Goal: Information Seeking & Learning: Find specific fact

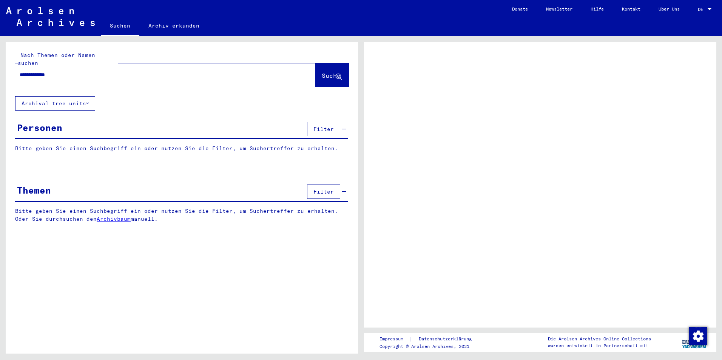
type input "**********"
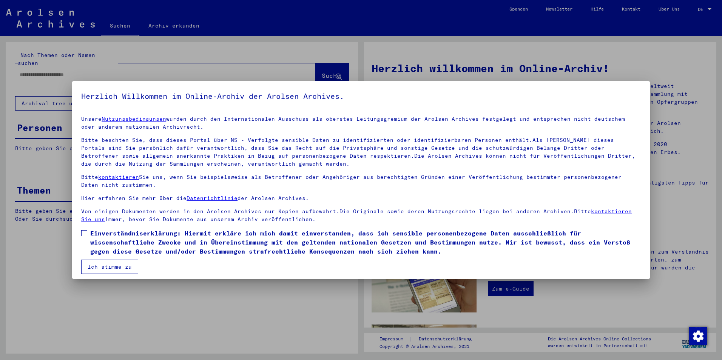
click at [86, 232] on span at bounding box center [84, 233] width 6 height 6
click at [97, 266] on button "Ich stimme zu" at bounding box center [109, 267] width 57 height 14
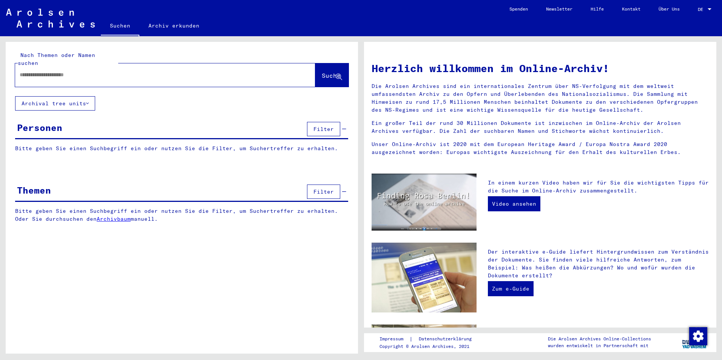
click at [335, 63] on button "Suche" at bounding box center [331, 74] width 33 height 23
click at [116, 66] on div at bounding box center [153, 74] width 277 height 17
click at [109, 71] on input "text" at bounding box center [156, 75] width 273 height 8
type input "**********"
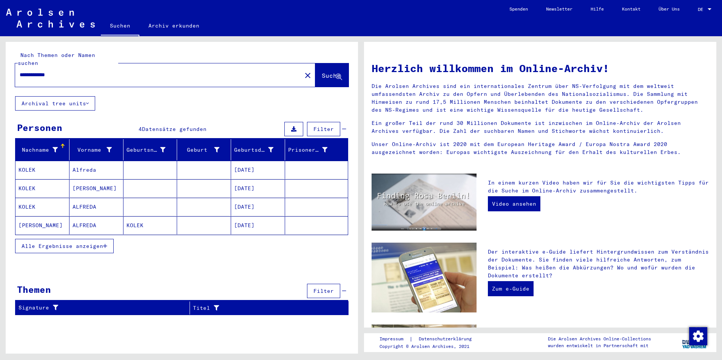
click at [101, 163] on mat-cell "Alfreda" at bounding box center [96, 170] width 54 height 18
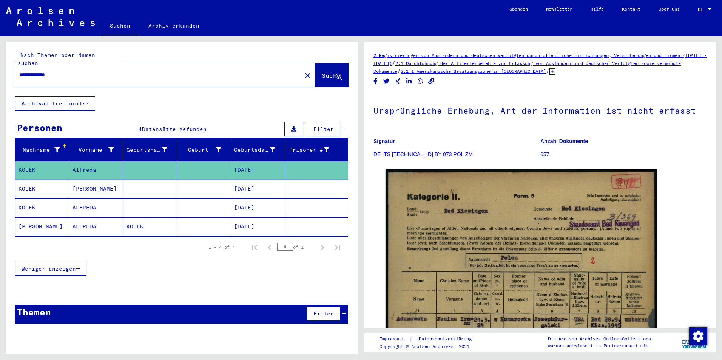
click at [70, 265] on span "Weniger anzeigen" at bounding box center [49, 268] width 54 height 7
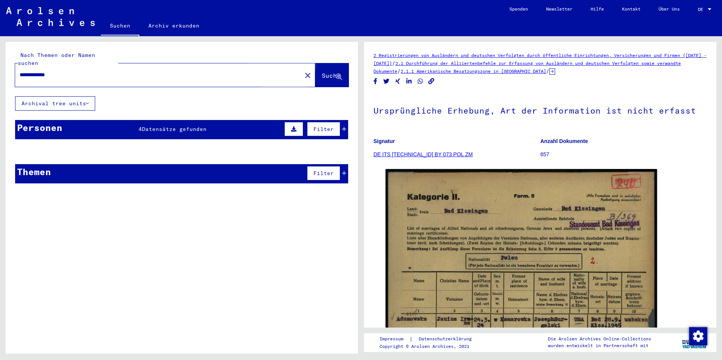
click at [315, 64] on button "Suche" at bounding box center [331, 74] width 33 height 23
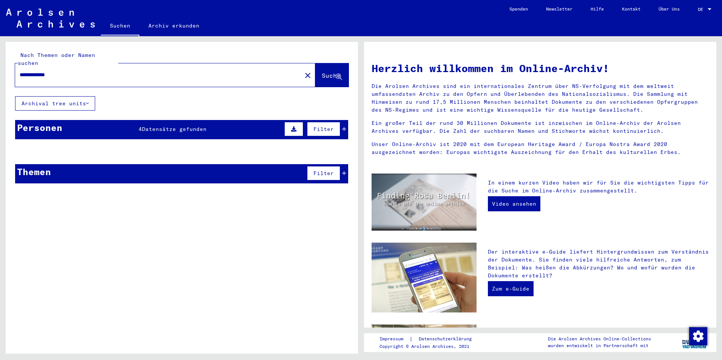
click at [123, 121] on div "Personen 4 Datensätze gefunden Filter" at bounding box center [181, 129] width 333 height 19
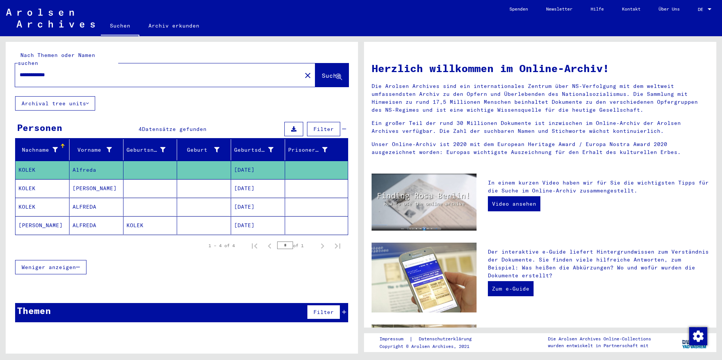
click at [96, 161] on mat-cell "Alfreda" at bounding box center [96, 170] width 54 height 18
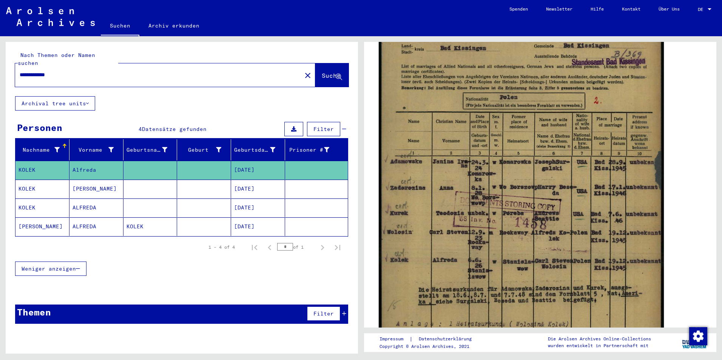
scroll to position [264, 0]
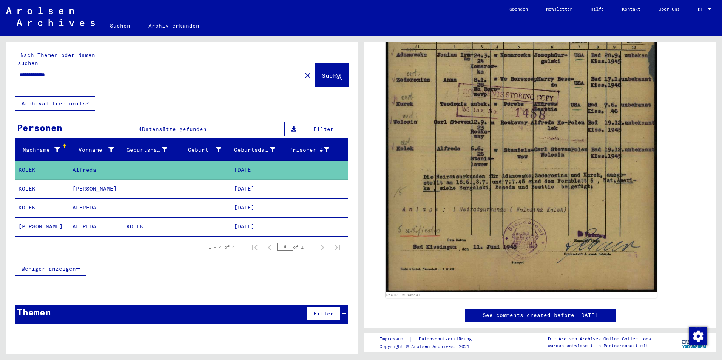
click at [113, 184] on mat-cell "[PERSON_NAME]" at bounding box center [96, 189] width 54 height 18
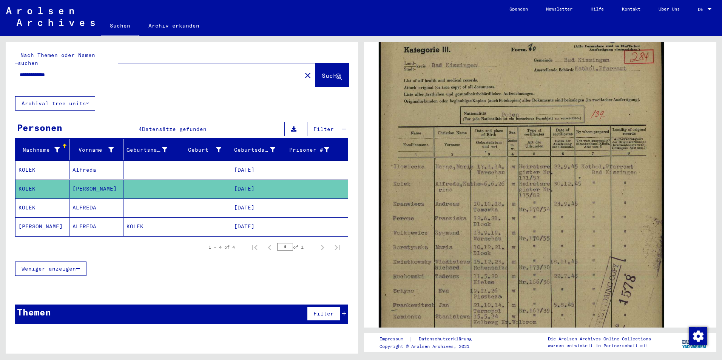
scroll to position [75, 0]
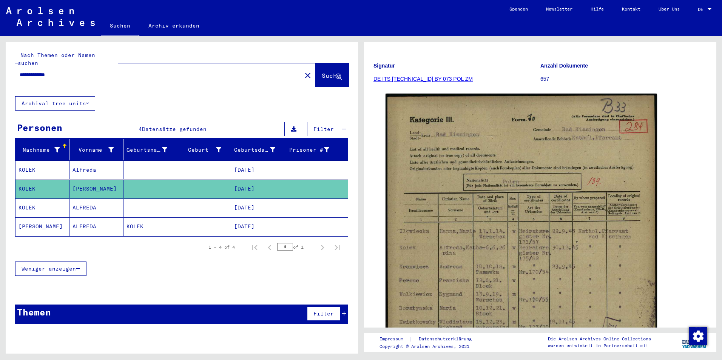
click at [161, 199] on mat-cell at bounding box center [150, 208] width 54 height 18
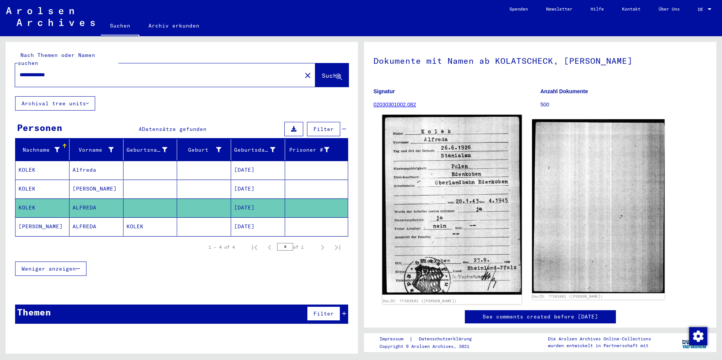
scroll to position [75, 0]
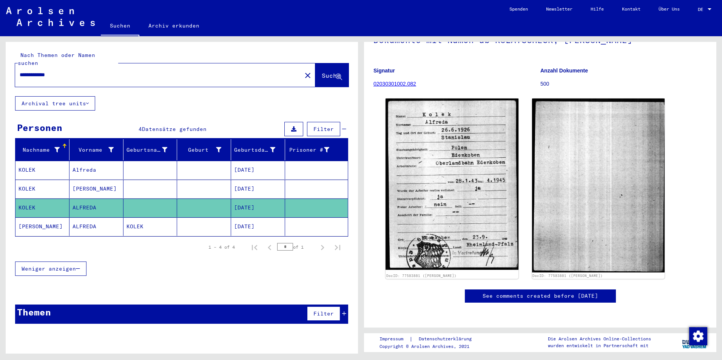
click at [144, 222] on mat-cell "KOLEK" at bounding box center [150, 226] width 54 height 18
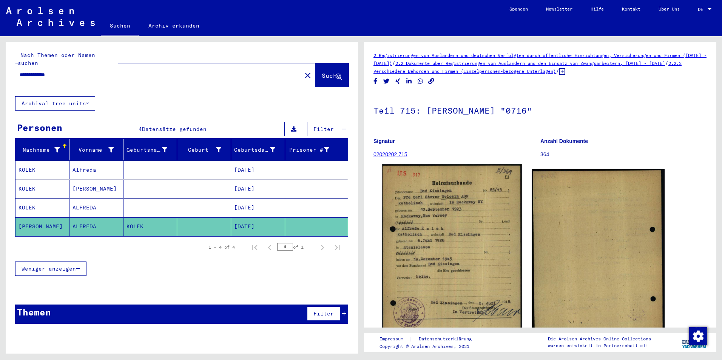
click at [466, 217] on img at bounding box center [451, 262] width 139 height 197
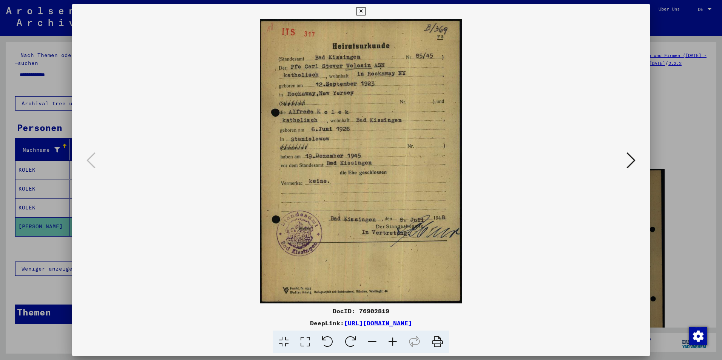
click at [687, 144] on div at bounding box center [361, 180] width 722 height 360
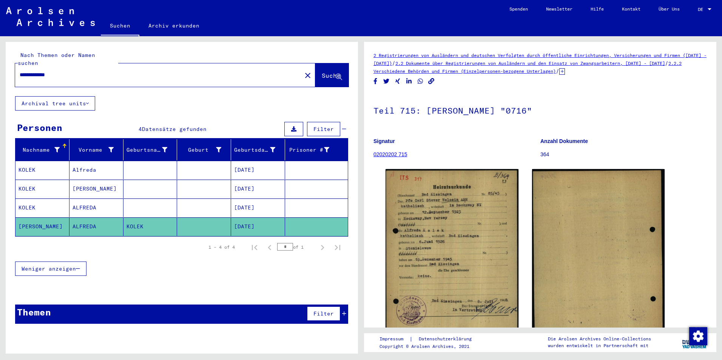
click at [72, 199] on mat-cell "ALFREDA" at bounding box center [96, 208] width 54 height 18
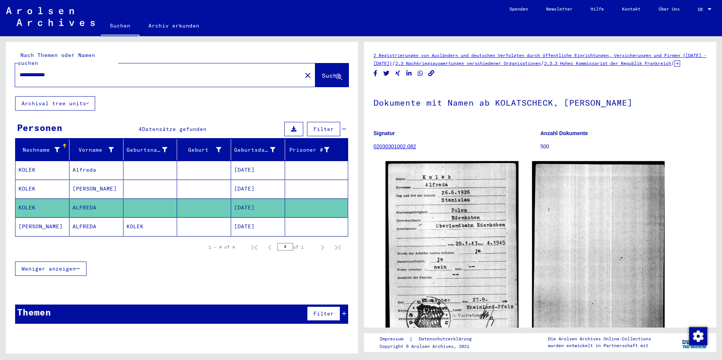
click at [94, 186] on mat-cell "[PERSON_NAME]" at bounding box center [96, 189] width 54 height 18
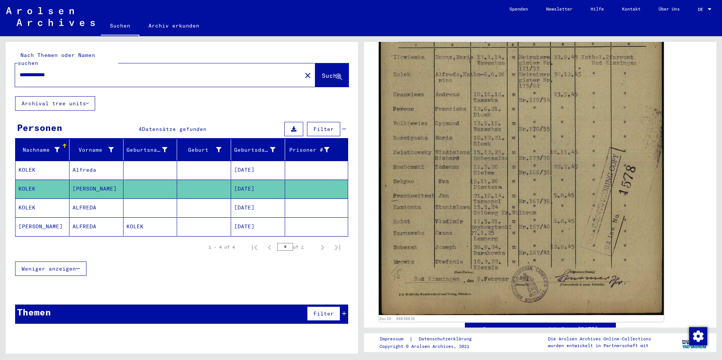
scroll to position [264, 0]
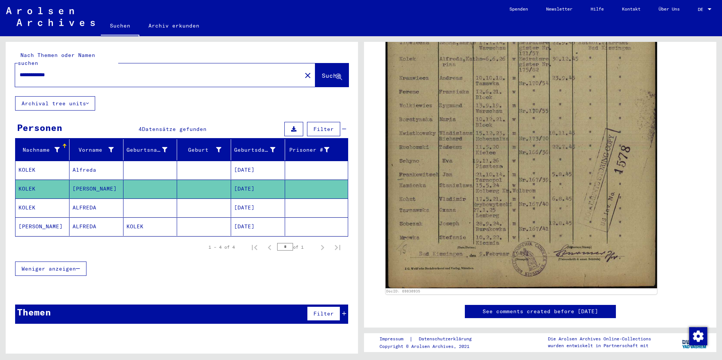
click at [176, 168] on mat-cell at bounding box center [150, 170] width 54 height 18
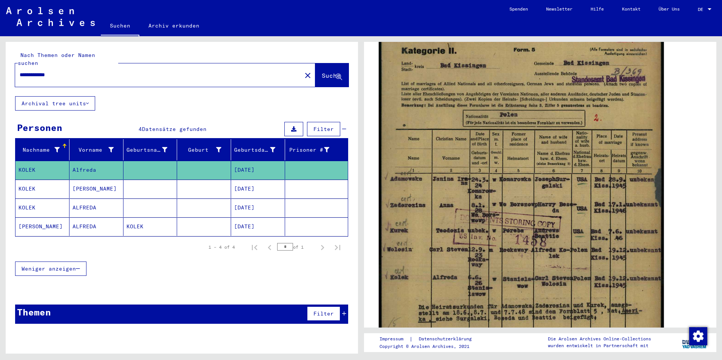
scroll to position [151, 0]
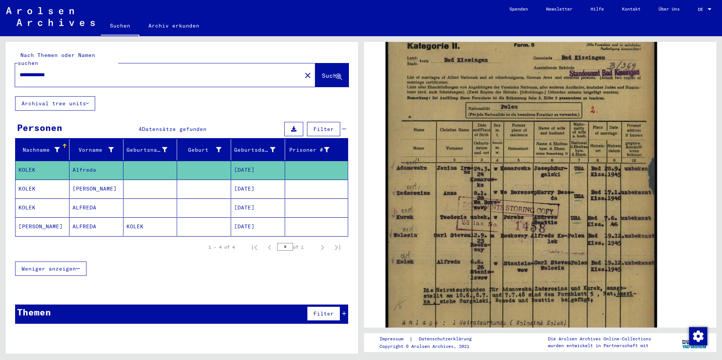
click at [162, 180] on mat-cell at bounding box center [150, 189] width 54 height 18
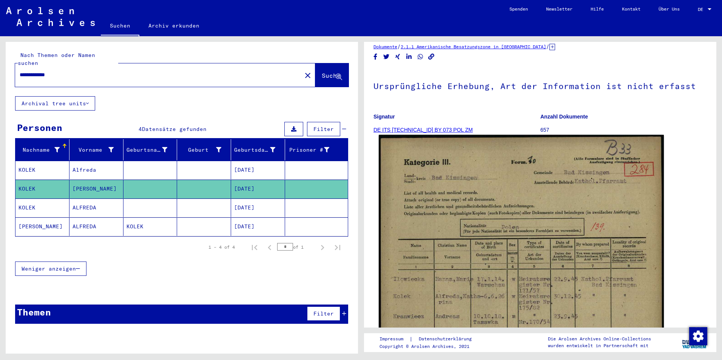
scroll to position [38, 0]
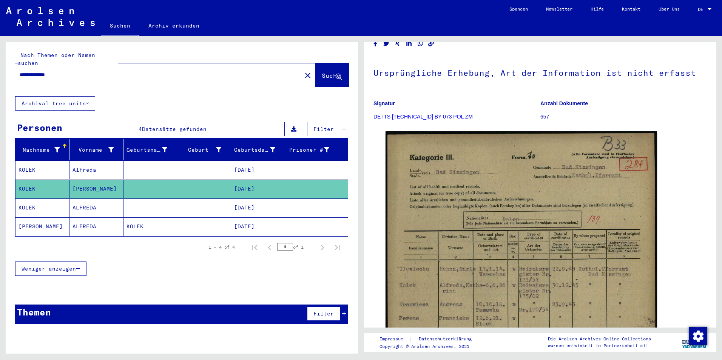
click at [138, 189] on mat-cell at bounding box center [150, 189] width 54 height 18
click at [135, 199] on mat-cell at bounding box center [150, 208] width 54 height 18
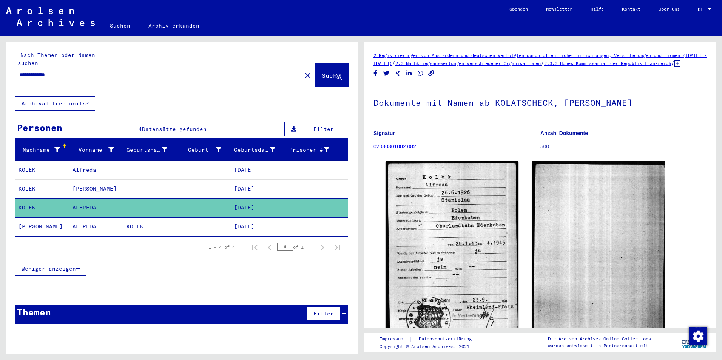
click at [163, 217] on mat-cell "KOLEK" at bounding box center [150, 226] width 54 height 18
